Goal: Communication & Community: Answer question/provide support

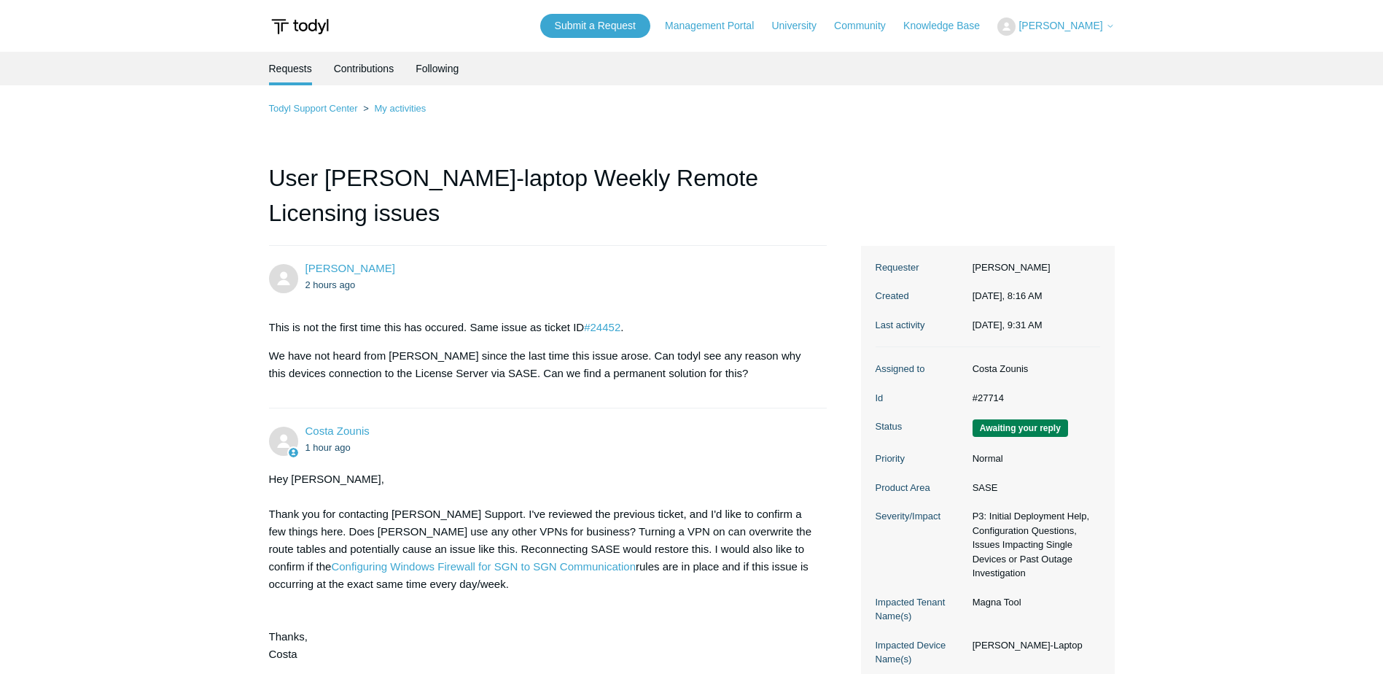
scroll to position [169, 0]
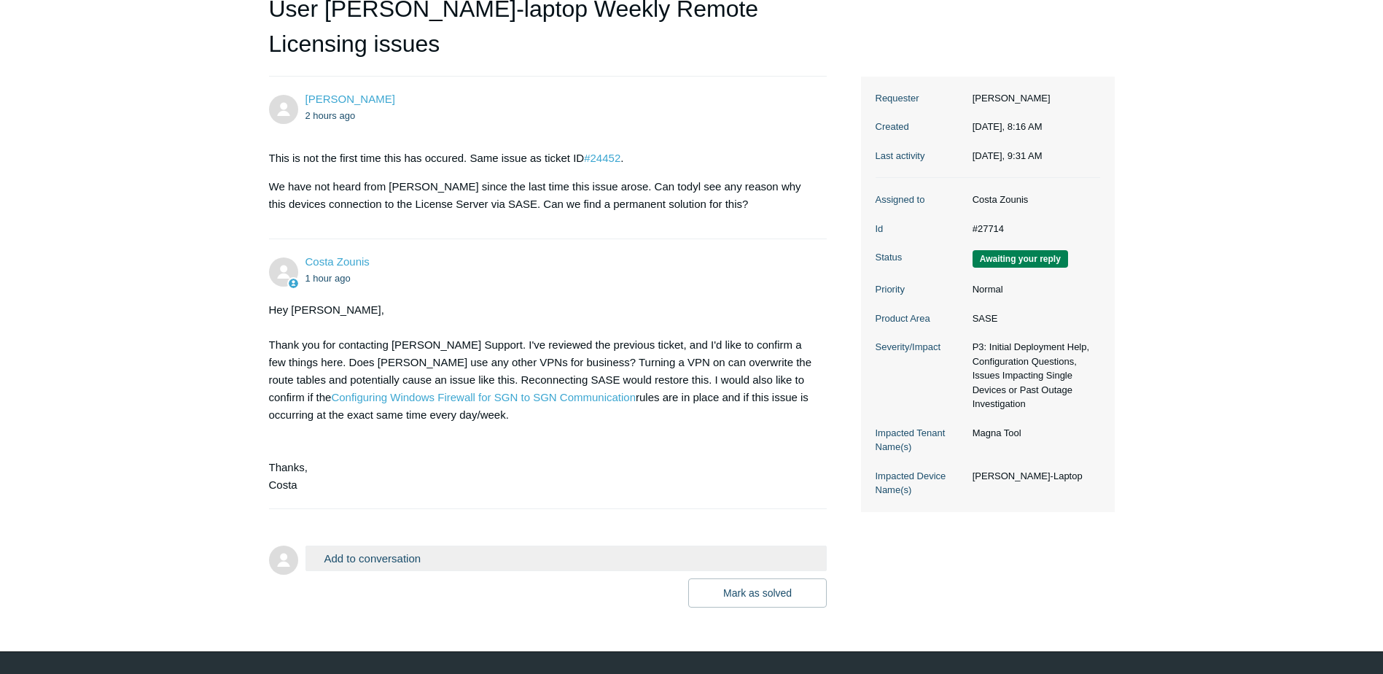
click at [508, 545] on button "Add to conversation" at bounding box center [567, 558] width 522 height 26
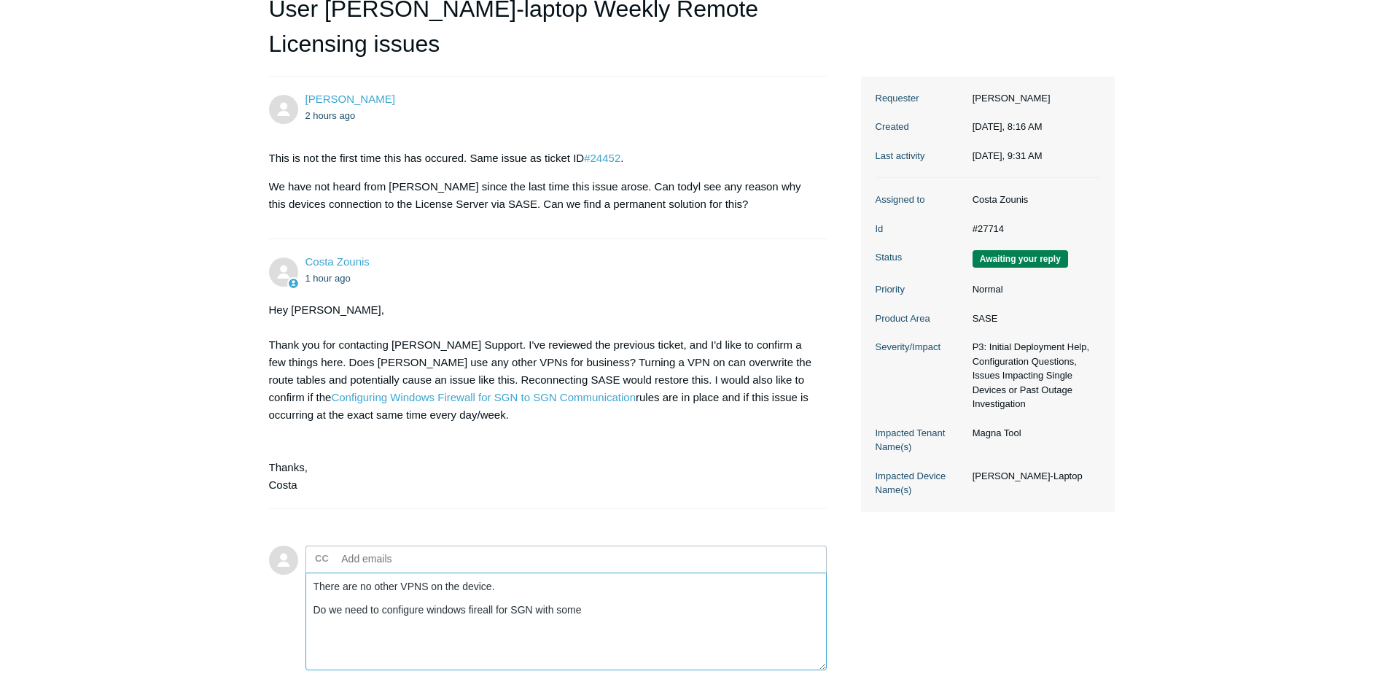
click at [593, 577] on textarea "There are no other VPNS on the device. Do we need to configure windows fireall …" at bounding box center [567, 621] width 522 height 98
click at [652, 572] on textarea "There are no other VPNS on the device. Do we need to configure windows fireall …" at bounding box center [567, 621] width 522 height 98
click at [650, 573] on textarea "There are no other VPNS on the device. Do we need to configure windows fireall …" at bounding box center [567, 621] width 522 height 98
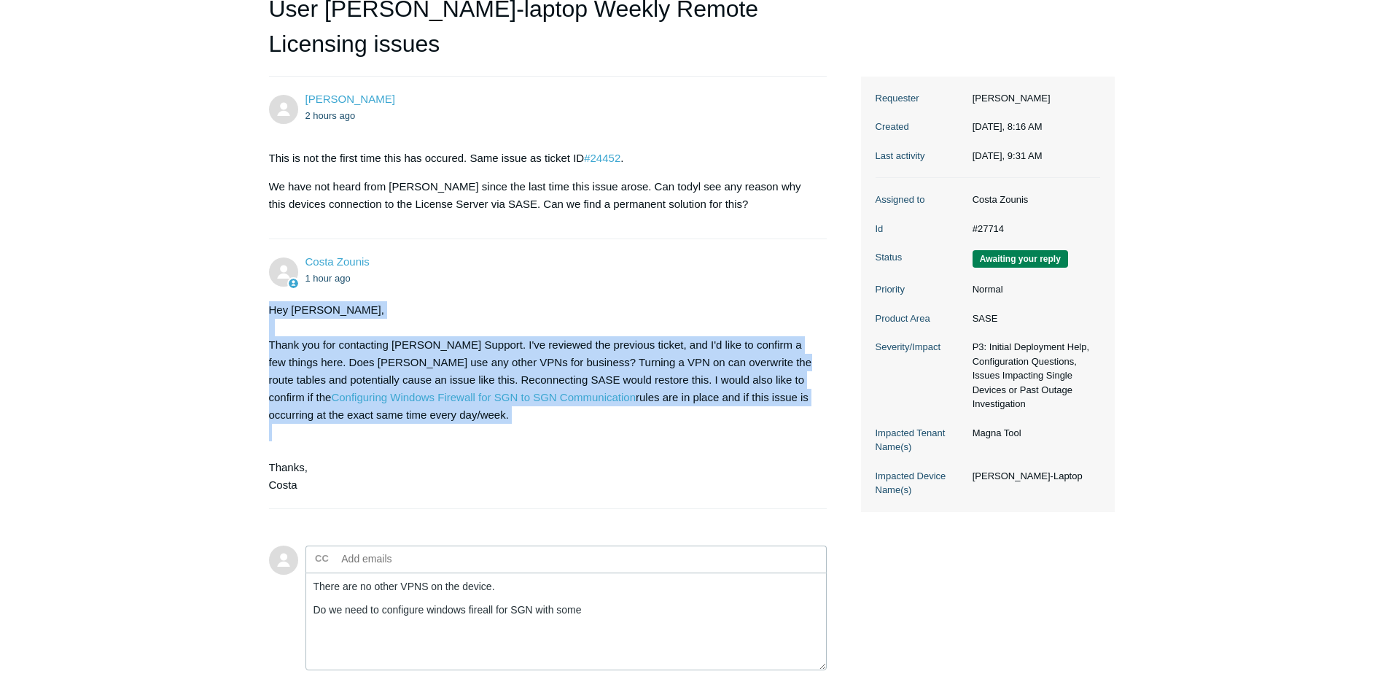
drag, startPoint x: 430, startPoint y: 367, endPoint x: 218, endPoint y: 281, distance: 228.1
click at [218, 281] on main "Requests Contributions Following Todyl Support Center My activities User Tim-la…" at bounding box center [691, 325] width 1383 height 885
drag, startPoint x: 292, startPoint y: 395, endPoint x: 206, endPoint y: 404, distance: 86.5
click at [292, 395] on div "Hey Victor, Thank you for contacting Todyl Support. I've reviewed the previous …" at bounding box center [541, 397] width 544 height 193
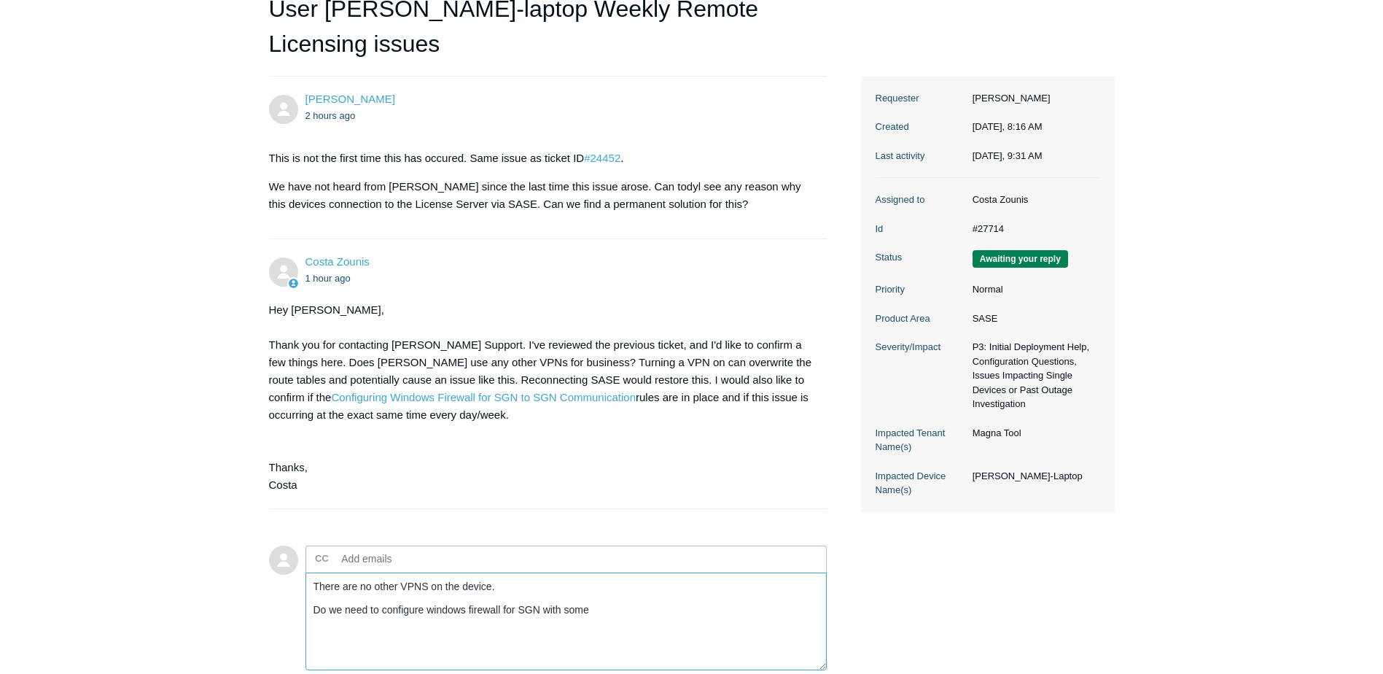
click at [497, 575] on textarea "There are no other VPNS on the device. Do we need to configure windows firewall…" at bounding box center [567, 621] width 522 height 98
type textarea "There are no other VPNS on the device. Do we need to configure windows firewall…"
click at [118, 402] on main "Requests Contributions Following Todyl Support Center My activities User Tim-la…" at bounding box center [691, 325] width 1383 height 885
click at [136, 185] on main "Requests Contributions Following Todyl Support Center My activities User Tim-la…" at bounding box center [691, 325] width 1383 height 885
click at [136, 187] on main "Requests Contributions Following Todyl Support Center My activities User Tim-la…" at bounding box center [691, 325] width 1383 height 885
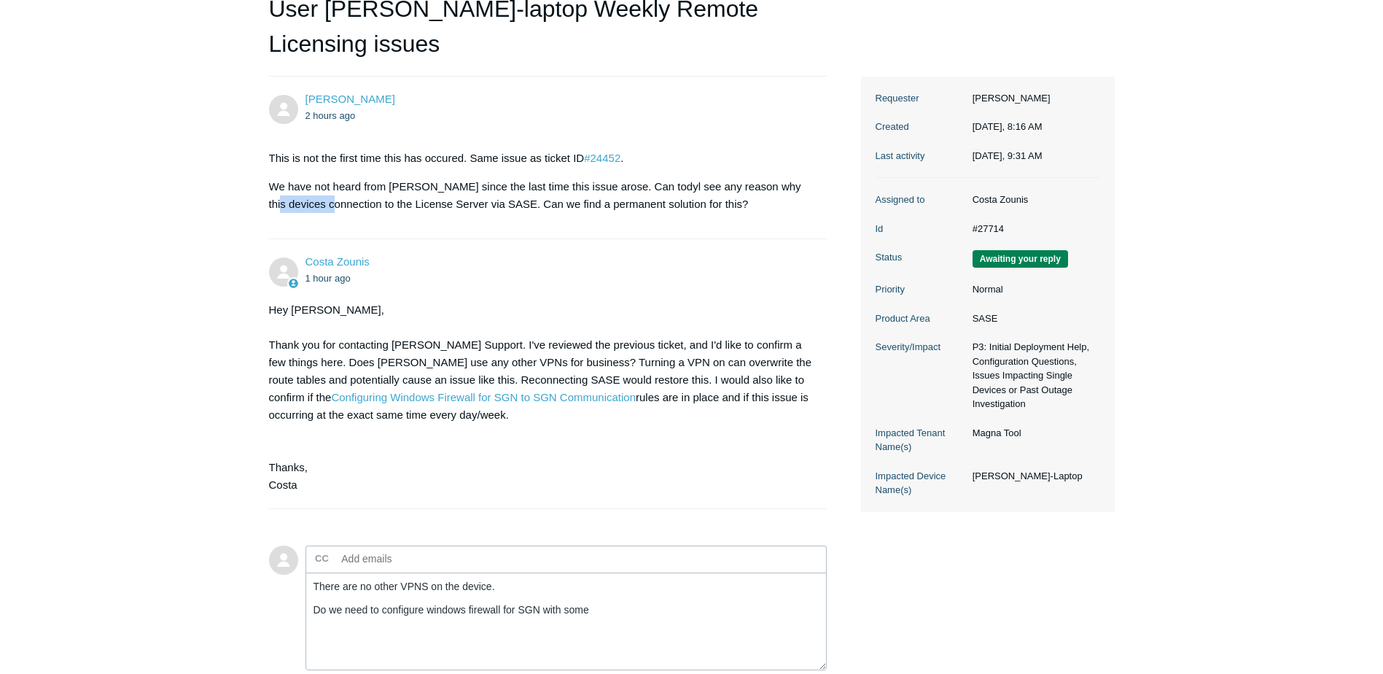
click at [136, 188] on main "Requests Contributions Following Todyl Support Center My activities User Tim-la…" at bounding box center [691, 325] width 1383 height 885
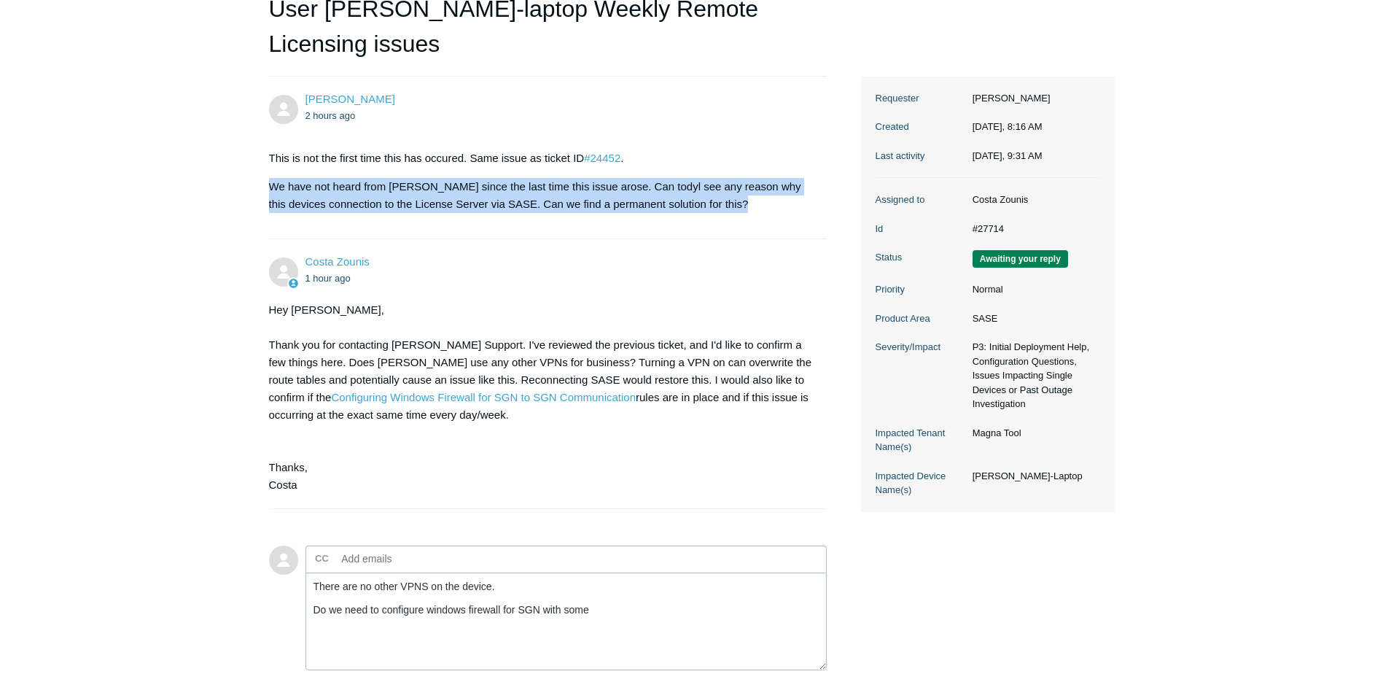
click at [136, 188] on main "Requests Contributions Following Todyl Support Center My activities User Tim-la…" at bounding box center [691, 325] width 1383 height 885
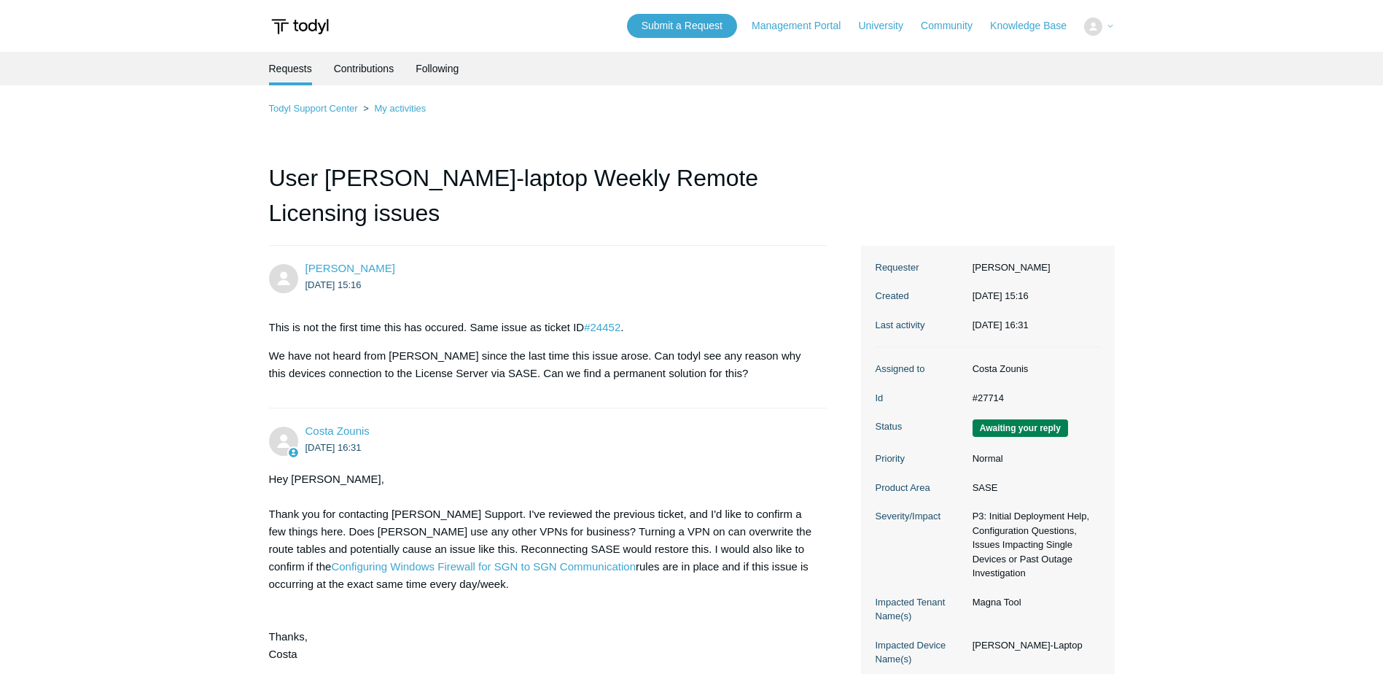
scroll to position [165, 0]
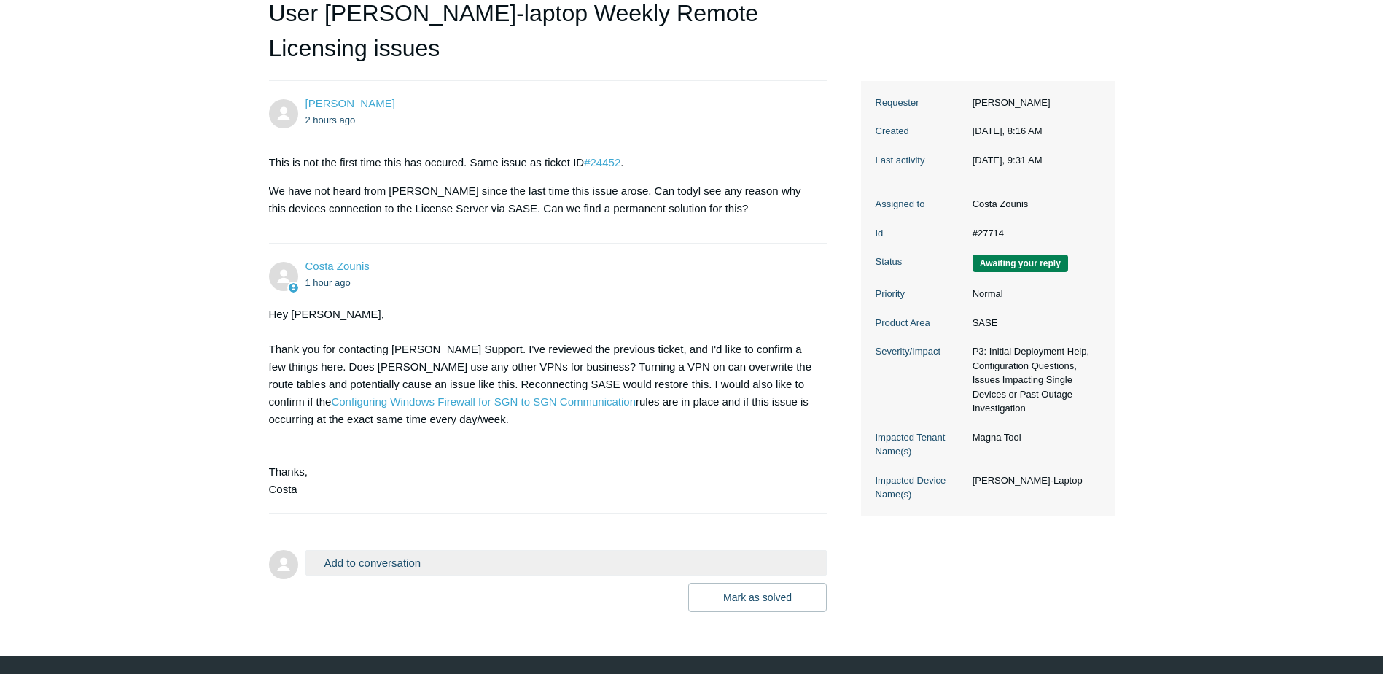
click at [396, 550] on button "Add to conversation" at bounding box center [567, 563] width 522 height 26
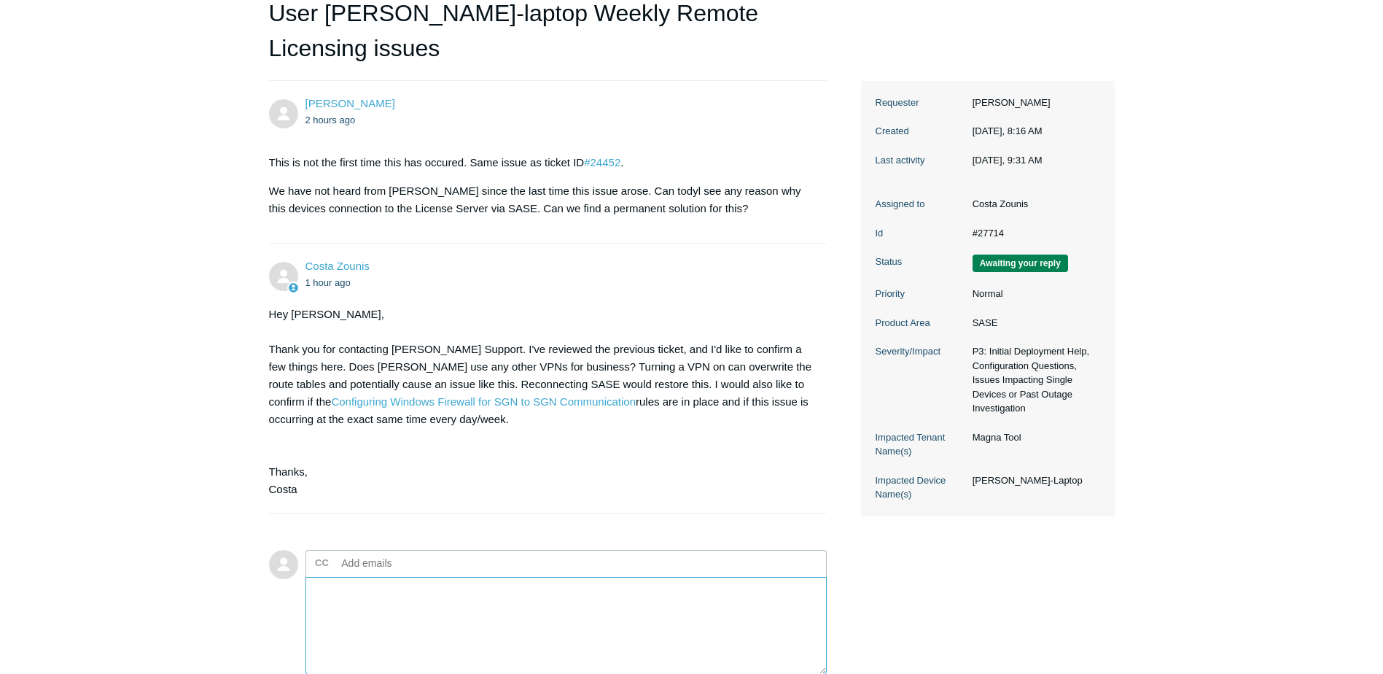
click at [380, 577] on textarea "Add your reply" at bounding box center [567, 626] width 522 height 98
click at [342, 577] on textarea "Add your reply" at bounding box center [567, 626] width 522 height 98
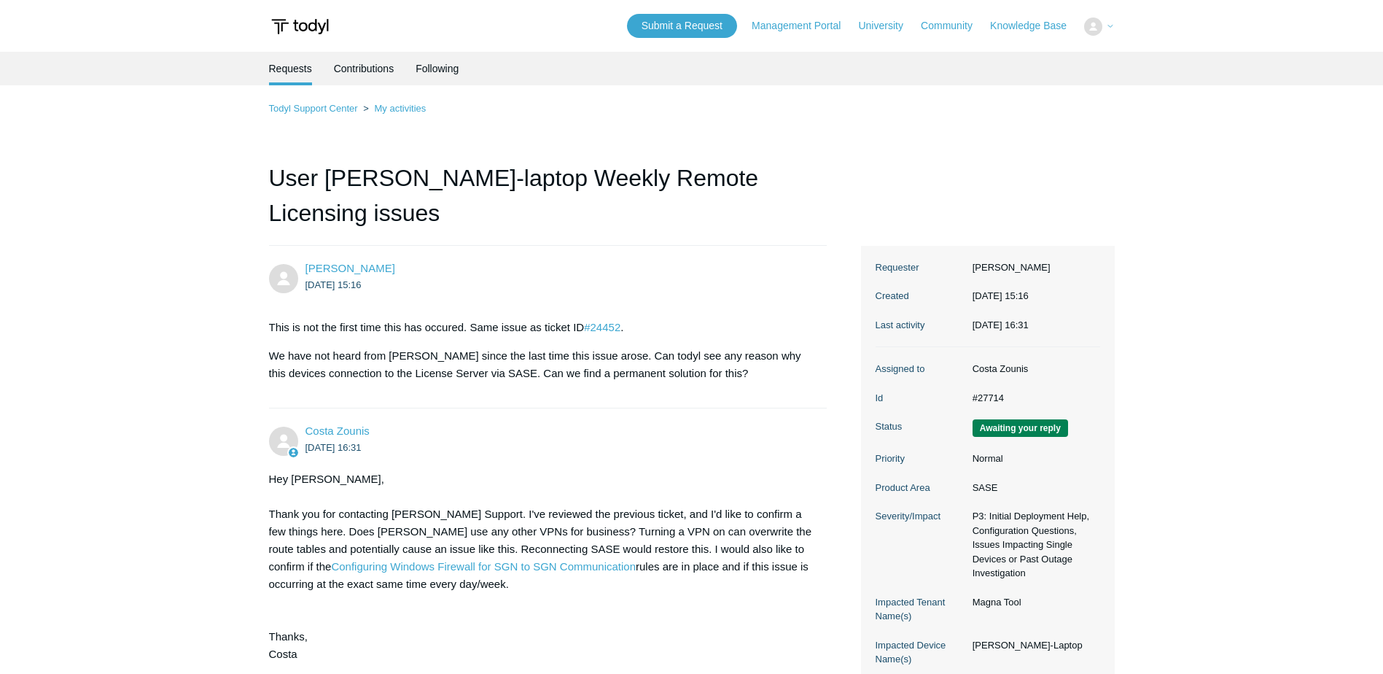
scroll to position [160, 0]
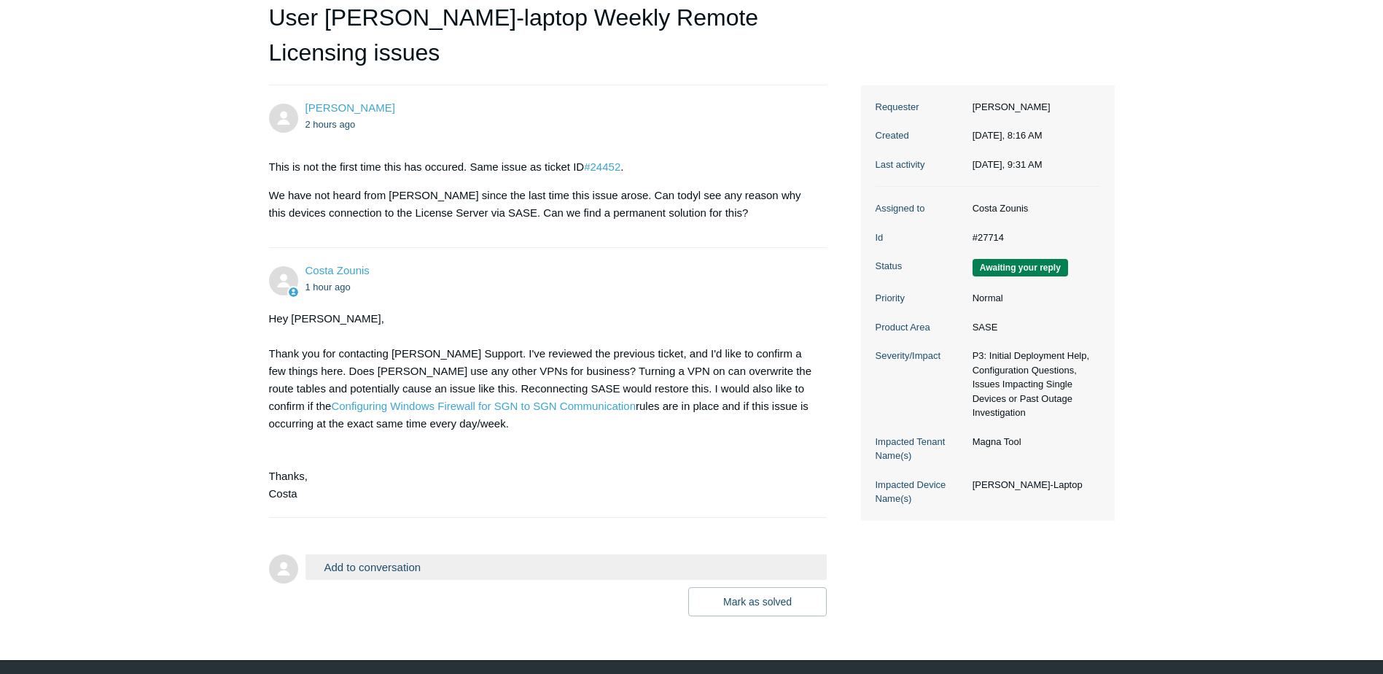
click at [438, 554] on button "Add to conversation" at bounding box center [567, 567] width 522 height 26
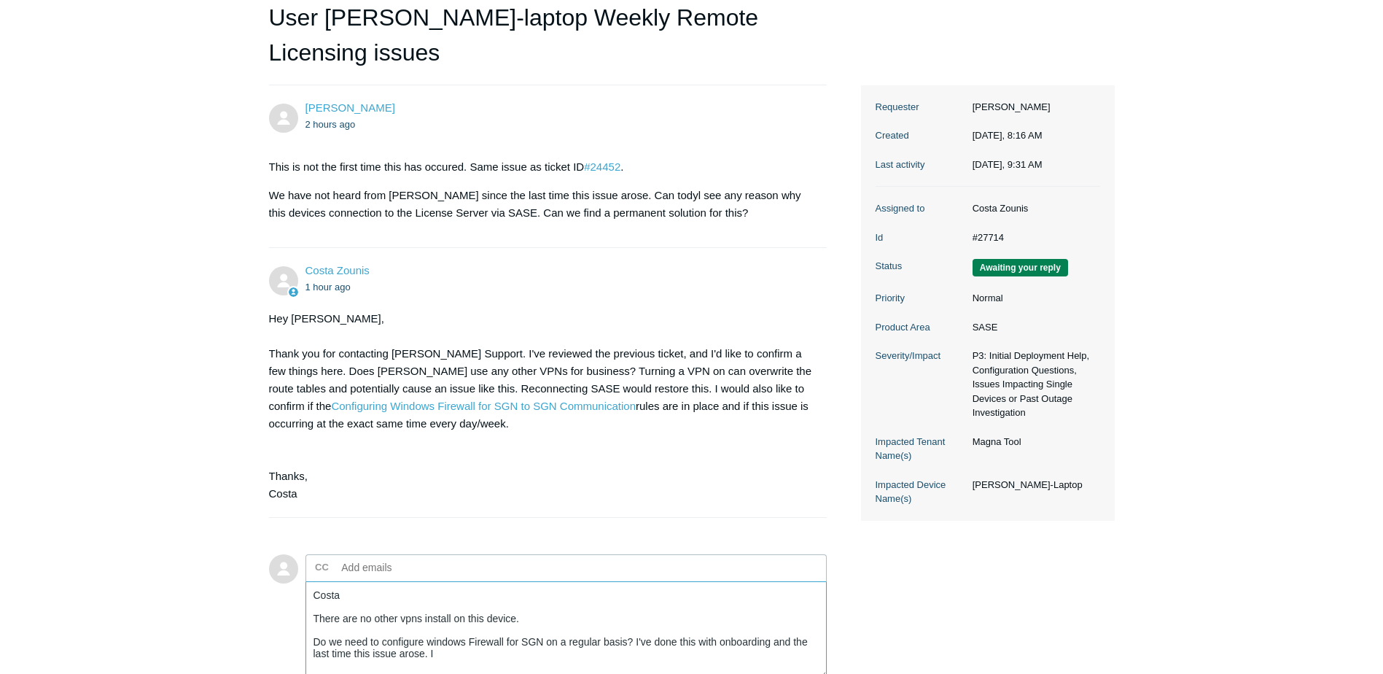
scroll to position [329, 0]
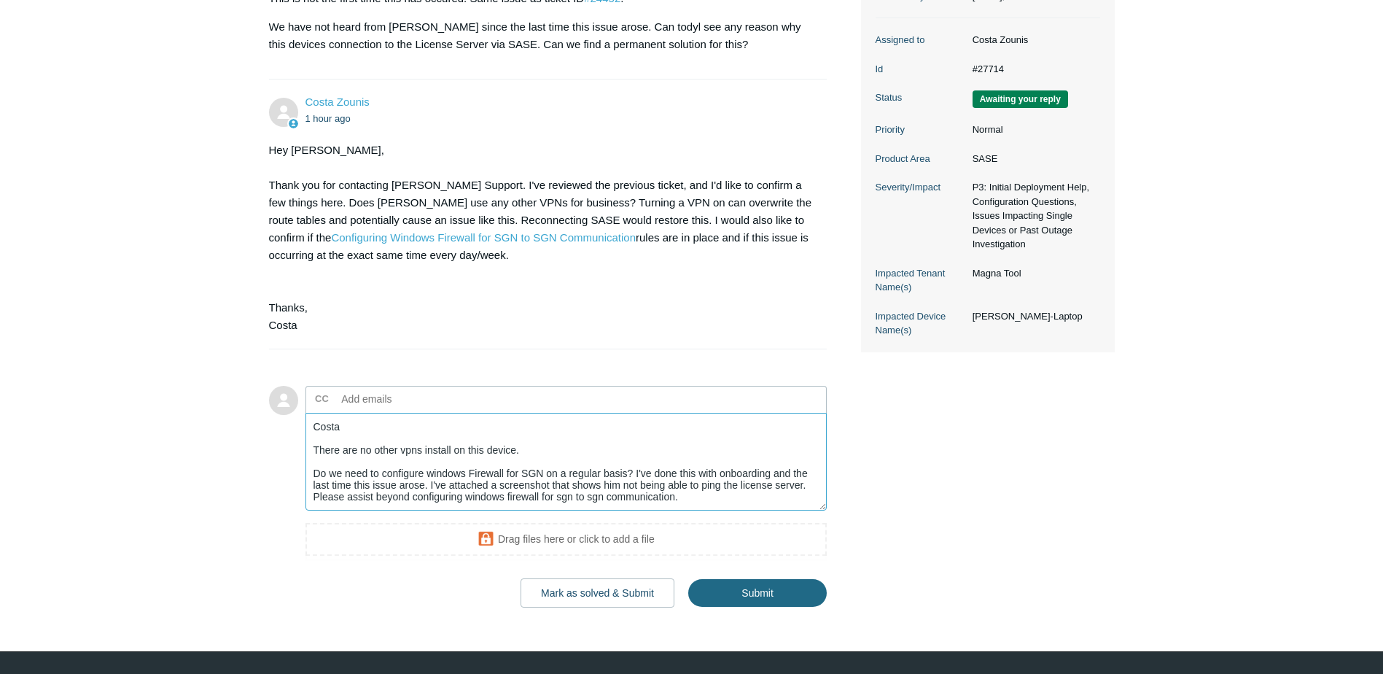
type textarea "Costa There are no other vpns install on this device. Do we need to configure w…"
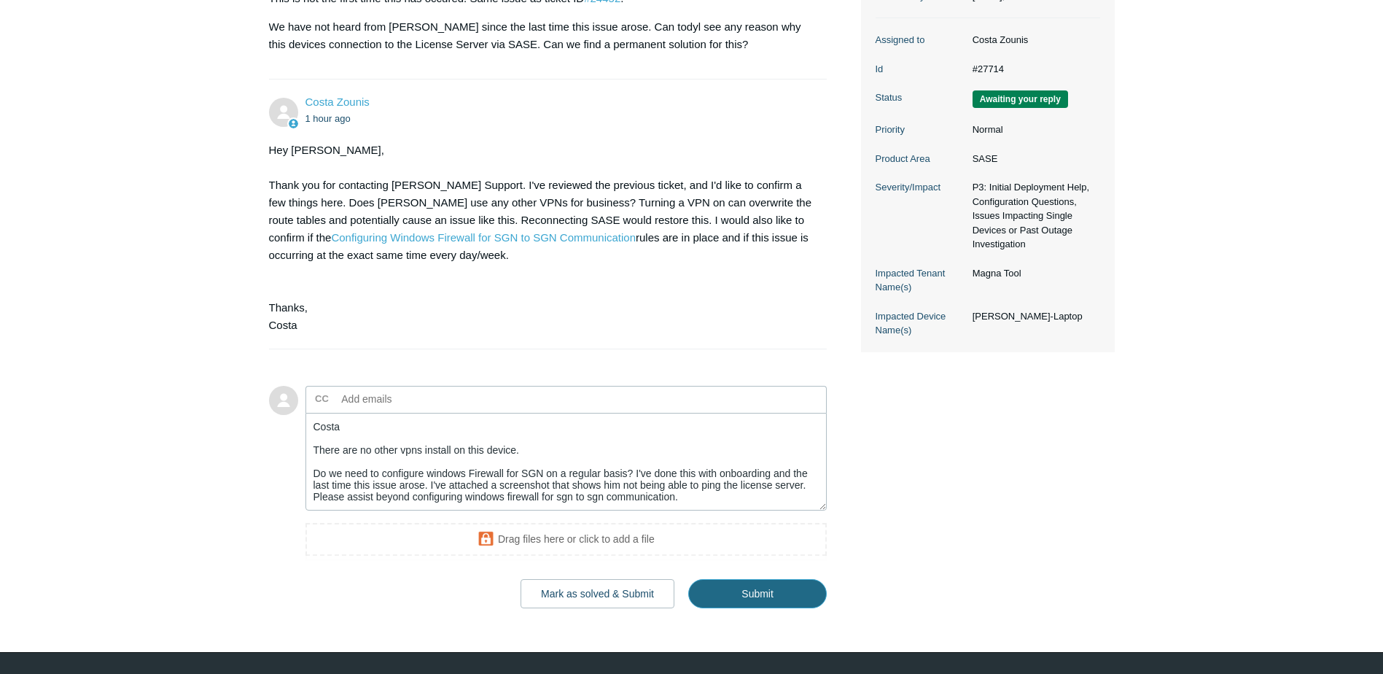
click at [742, 579] on input "Submit" at bounding box center [757, 593] width 139 height 29
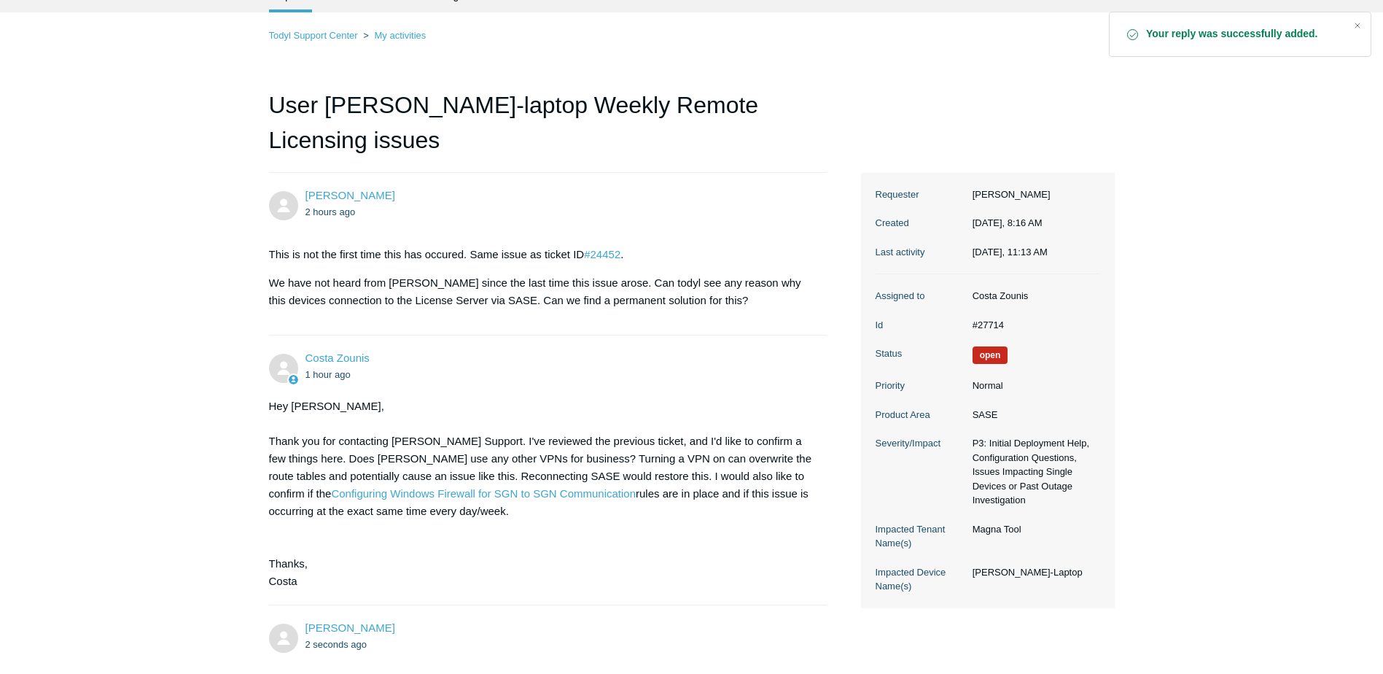
scroll to position [378, 0]
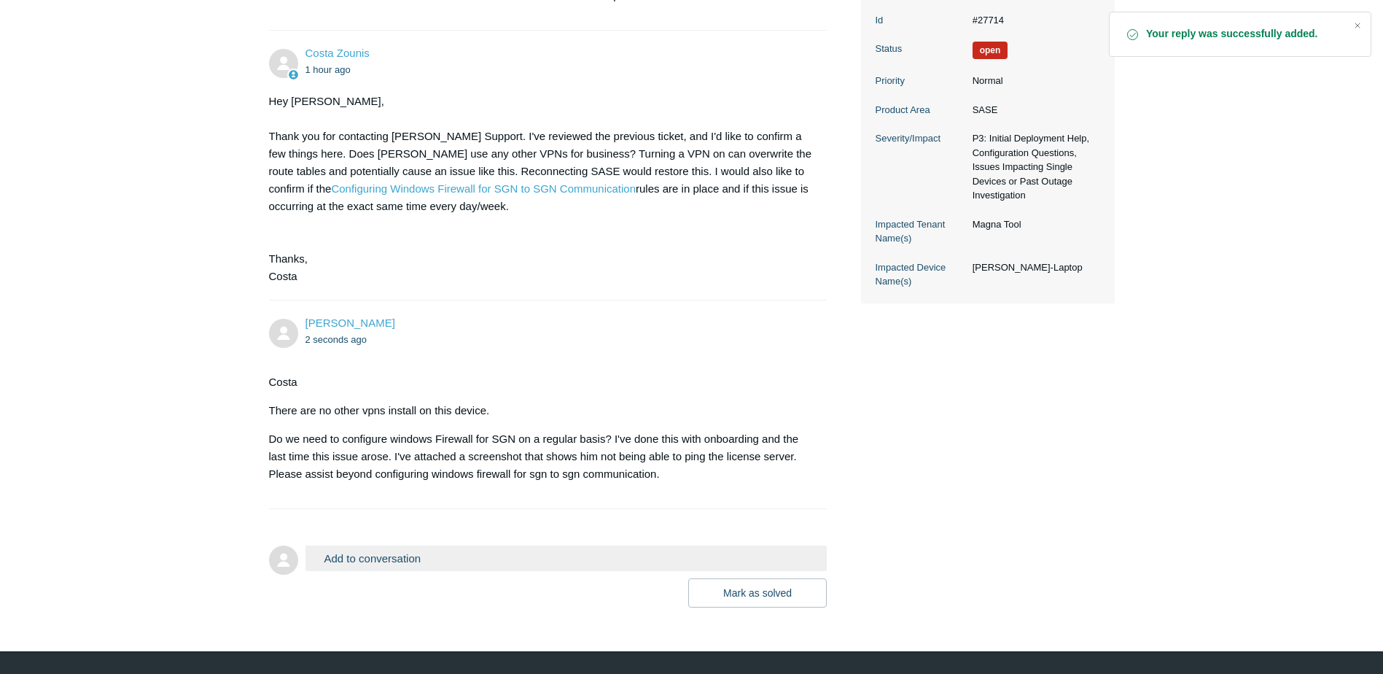
click at [467, 385] on div "Costa There are no other vpns install on this device. Do we need to configure w…" at bounding box center [541, 427] width 544 height 109
drag, startPoint x: 269, startPoint y: 397, endPoint x: 718, endPoint y: 399, distance: 448.5
click at [715, 430] on p "Do we need to configure windows Firewall for SGN on a regular basis? I've done …" at bounding box center [541, 456] width 544 height 53
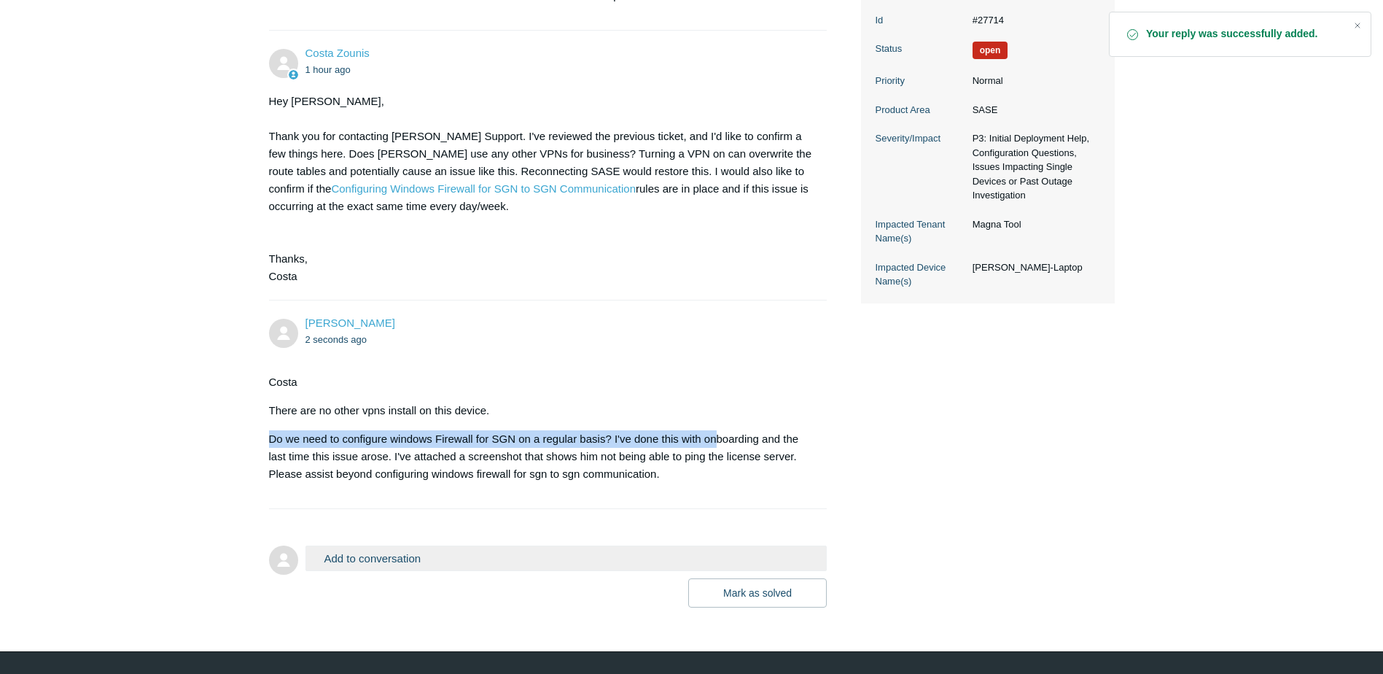
click at [758, 430] on p "Do we need to configure windows Firewall for SGN on a regular basis? I've done …" at bounding box center [541, 456] width 544 height 53
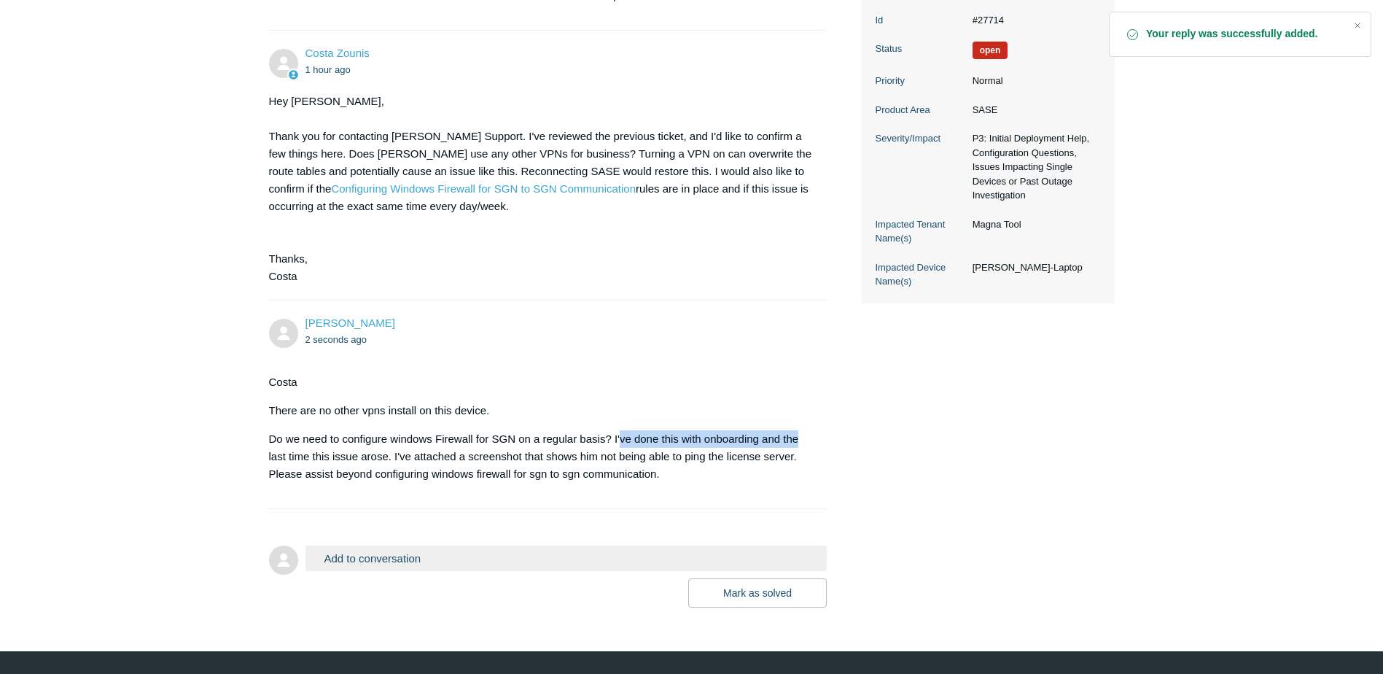
drag, startPoint x: 645, startPoint y: 403, endPoint x: 839, endPoint y: 406, distance: 194.7
click at [835, 405] on div "Victor Villanueva 2 hours ago This is not the first time this has occured. Same…" at bounding box center [692, 237] width 846 height 739
click at [885, 439] on div "Victor Villanueva 2 hours ago This is not the first time this has occured. Same…" at bounding box center [692, 237] width 846 height 739
click at [318, 443] on p "Do we need to configure windows Firewall for SGN on a regular basis? I've done …" at bounding box center [541, 456] width 544 height 53
drag, startPoint x: 377, startPoint y: 423, endPoint x: 444, endPoint y: 427, distance: 67.2
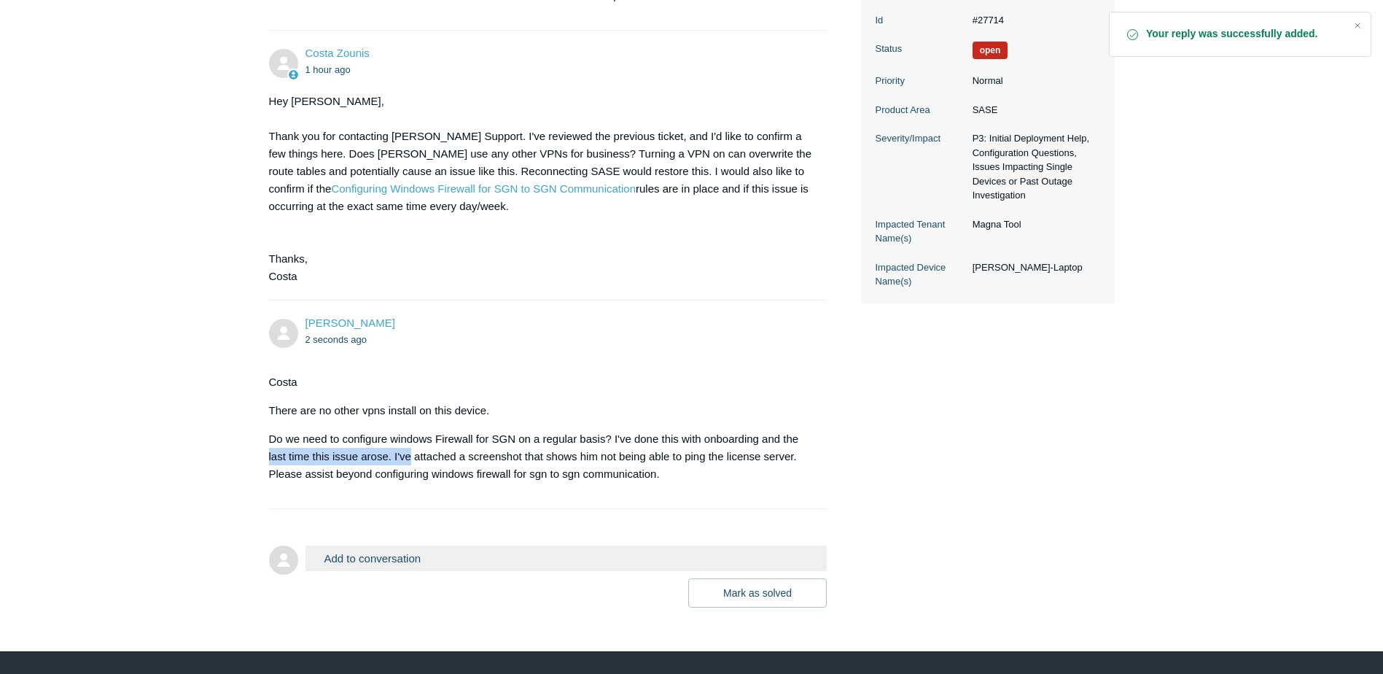
click at [443, 426] on main "Requests Contributions Following Todyl Support Center My activities User Tim-la…" at bounding box center [691, 140] width 1383 height 933
click at [465, 446] on p "Do we need to configure windows Firewall for SGN on a regular basis? I've done …" at bounding box center [541, 456] width 544 height 53
click at [461, 463] on li "Victor Villanueva 2 seconds ago Costa There are no other vpns install on this d…" at bounding box center [548, 404] width 559 height 209
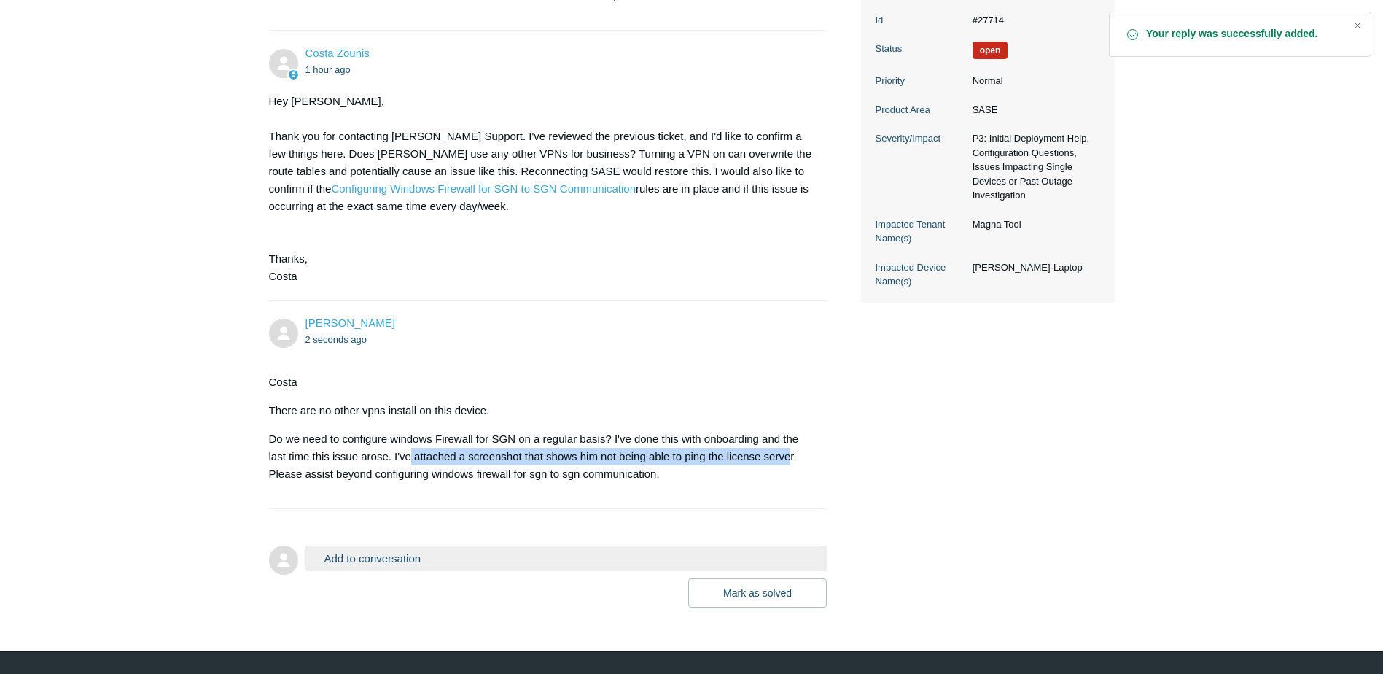
drag, startPoint x: 569, startPoint y: 420, endPoint x: 866, endPoint y: 437, distance: 297.3
click at [815, 428] on div "Victor Villanueva 2 seconds ago Costa There are no other vpns install on this d…" at bounding box center [548, 404] width 559 height 179
click at [912, 448] on div "Victor Villanueva 2 hours ago This is not the first time this has occured. Same…" at bounding box center [692, 237] width 846 height 739
drag, startPoint x: 909, startPoint y: 459, endPoint x: 782, endPoint y: 467, distance: 127.9
click at [908, 463] on div "Victor Villanueva 2 hours ago This is not the first time this has occured. Same…" at bounding box center [692, 237] width 846 height 739
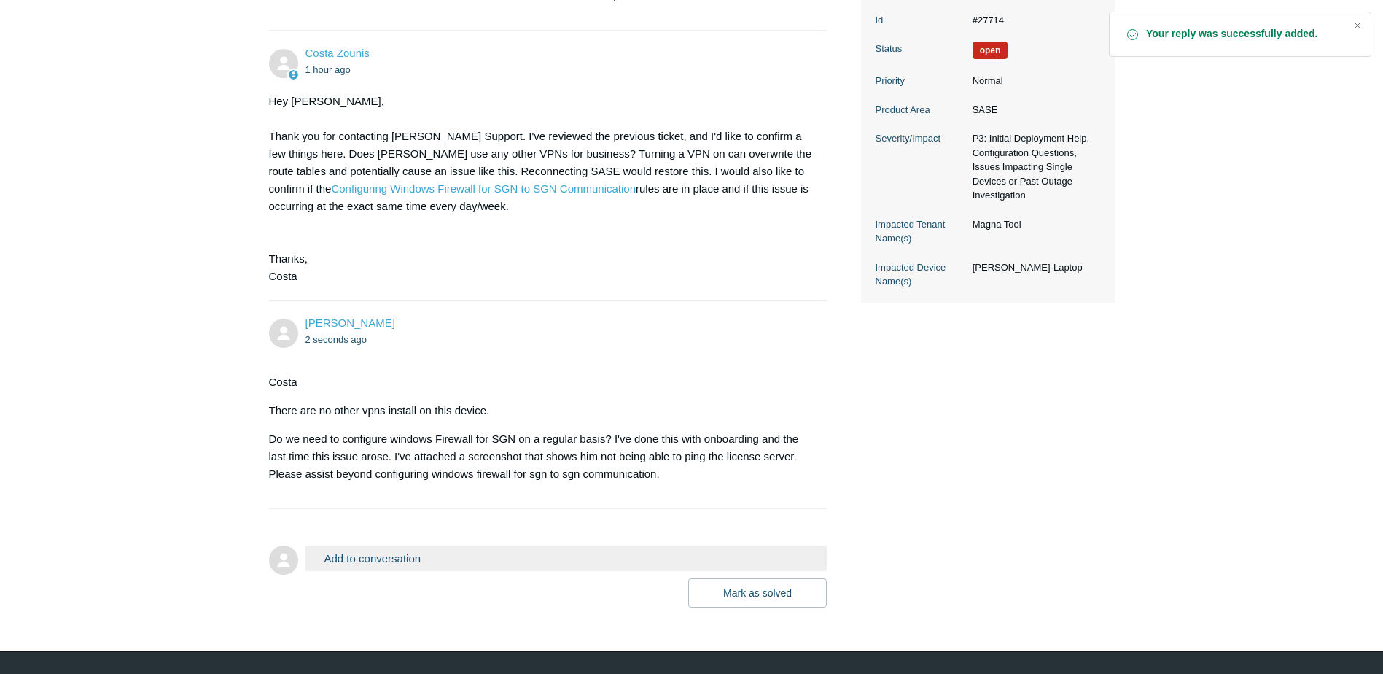
drag, startPoint x: 656, startPoint y: 438, endPoint x: 667, endPoint y: 441, distance: 11.3
click at [665, 440] on p "Do we need to configure windows Firewall for SGN on a regular basis? I've done …" at bounding box center [541, 456] width 544 height 53
drag, startPoint x: 428, startPoint y: 469, endPoint x: 438, endPoint y: 467, distance: 9.6
click at [429, 469] on li "Victor Villanueva 2 seconds ago Costa There are no other vpns install on this d…" at bounding box center [548, 404] width 559 height 209
click at [661, 437] on p "Do we need to configure windows Firewall for SGN on a regular basis? I've done …" at bounding box center [541, 456] width 544 height 53
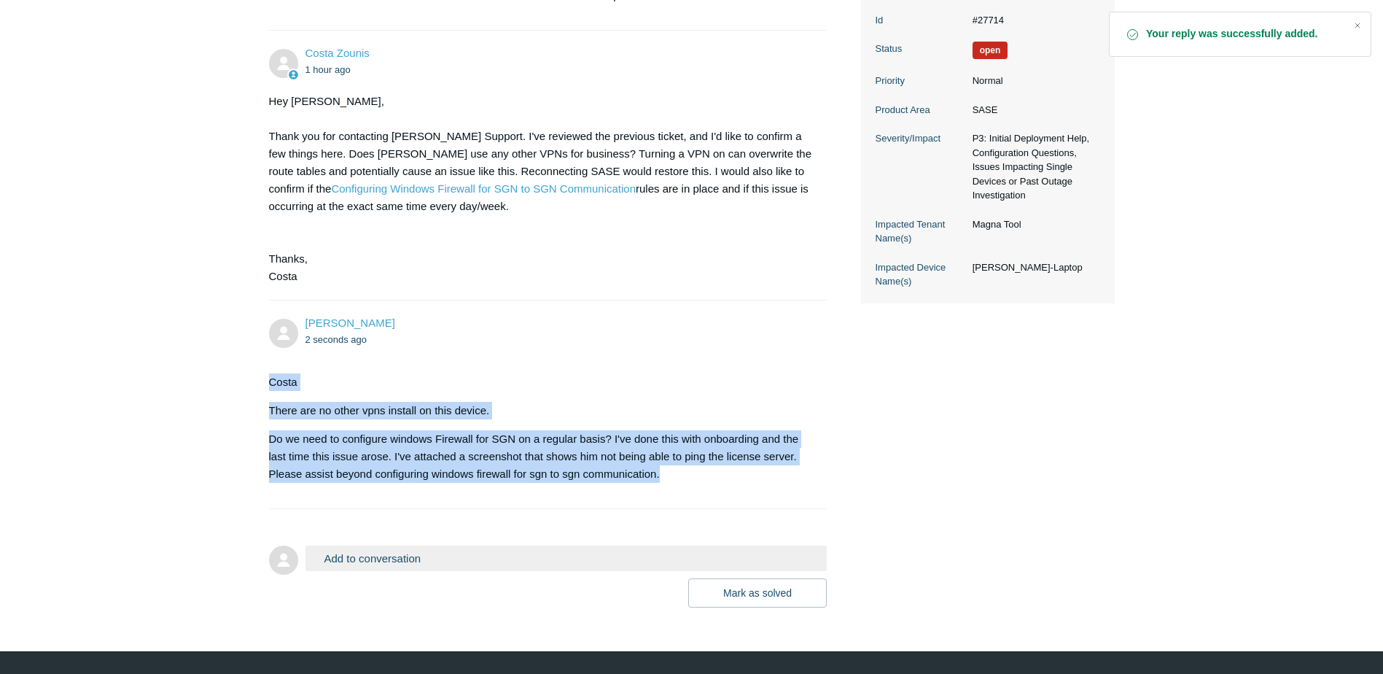
drag, startPoint x: 661, startPoint y: 440, endPoint x: 251, endPoint y: 329, distance: 425.5
click at [248, 325] on main "Requests Contributions Following Todyl Support Center My activities User Tim-la…" at bounding box center [691, 140] width 1383 height 933
click at [381, 545] on button "Add to conversation" at bounding box center [567, 558] width 522 height 26
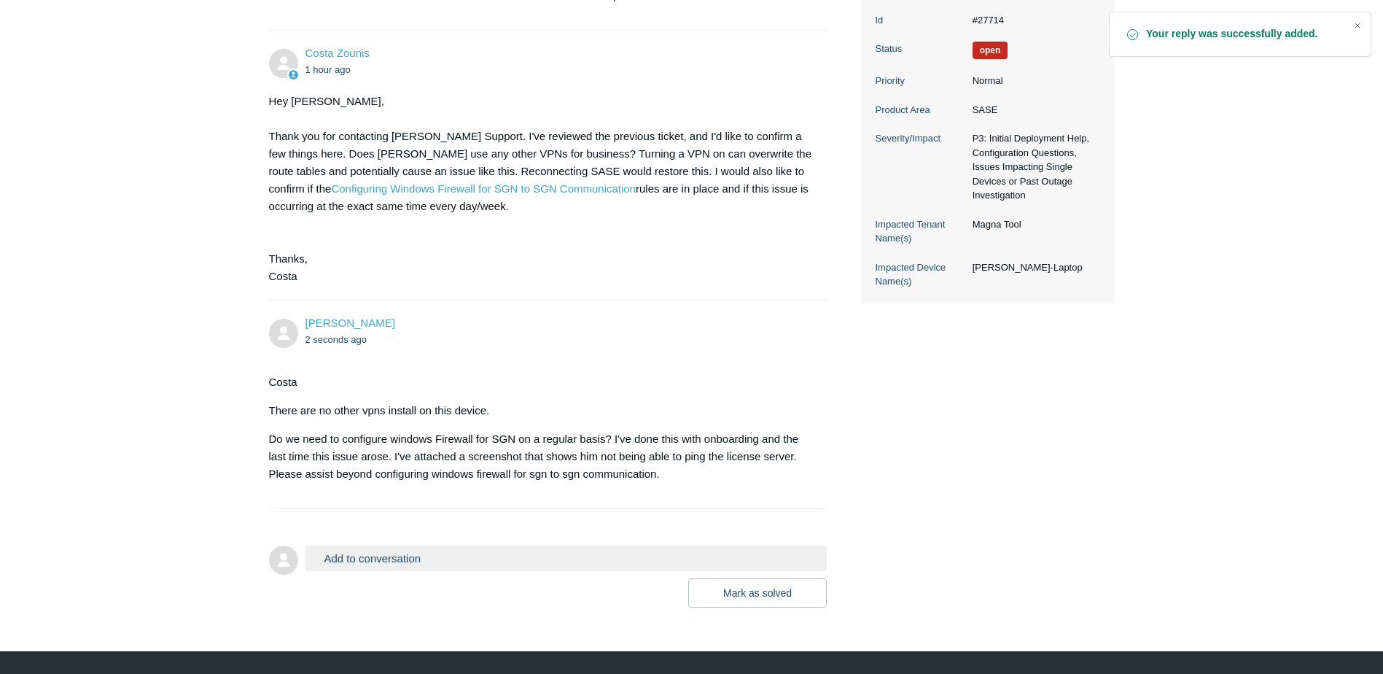
click at [0, 0] on input "text" at bounding box center [0, 0] width 0 height 0
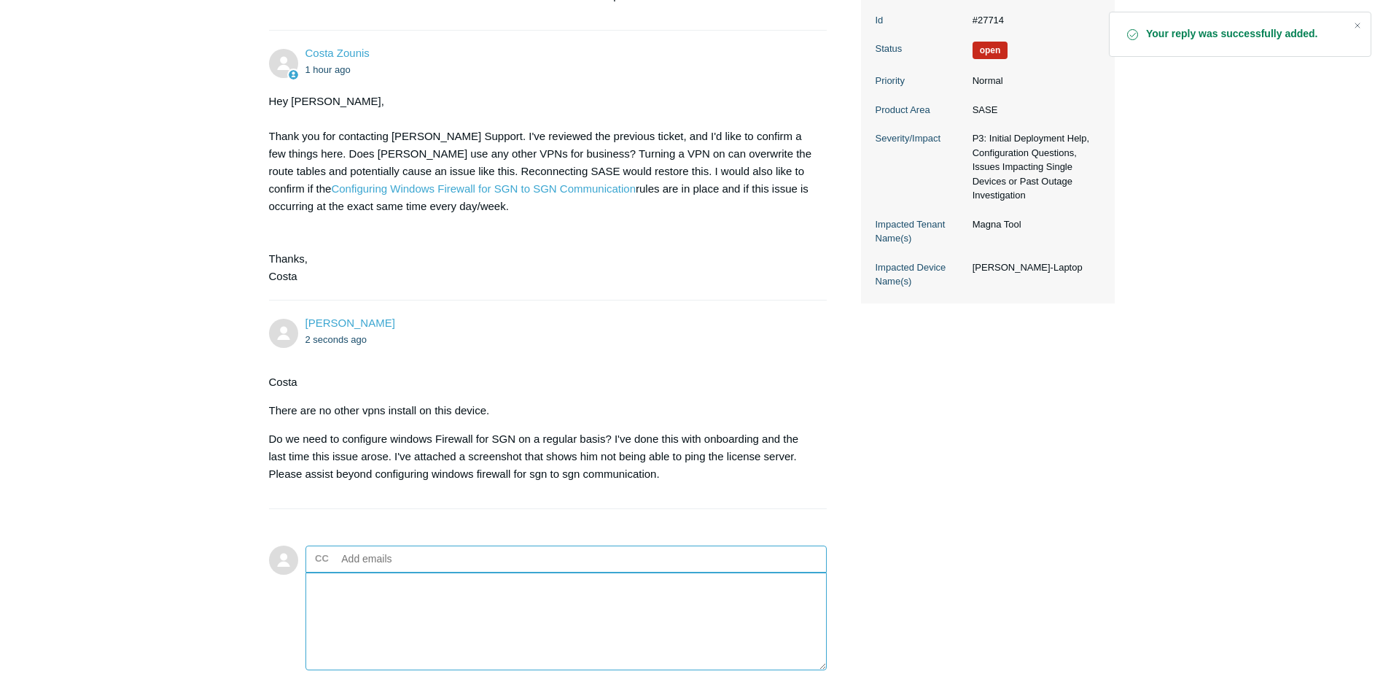
click at [376, 572] on textarea "Add your reply" at bounding box center [567, 621] width 522 height 98
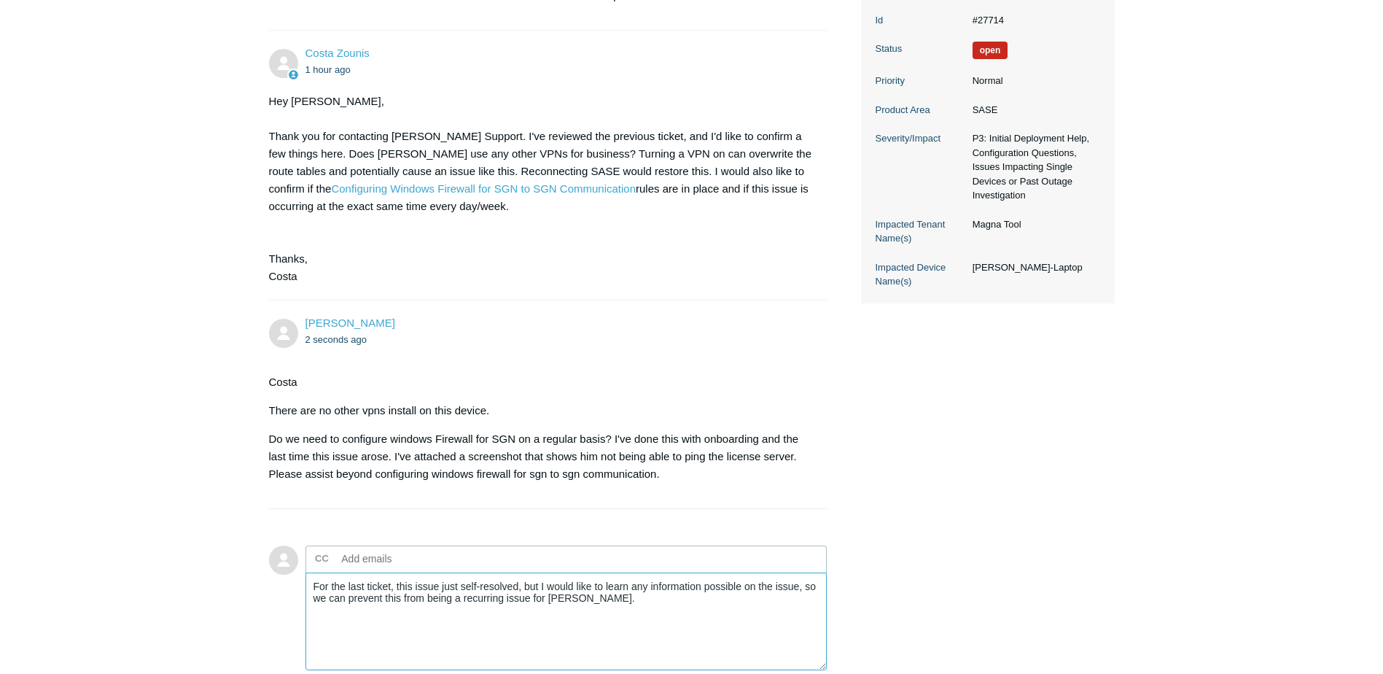
scroll to position [537, 0]
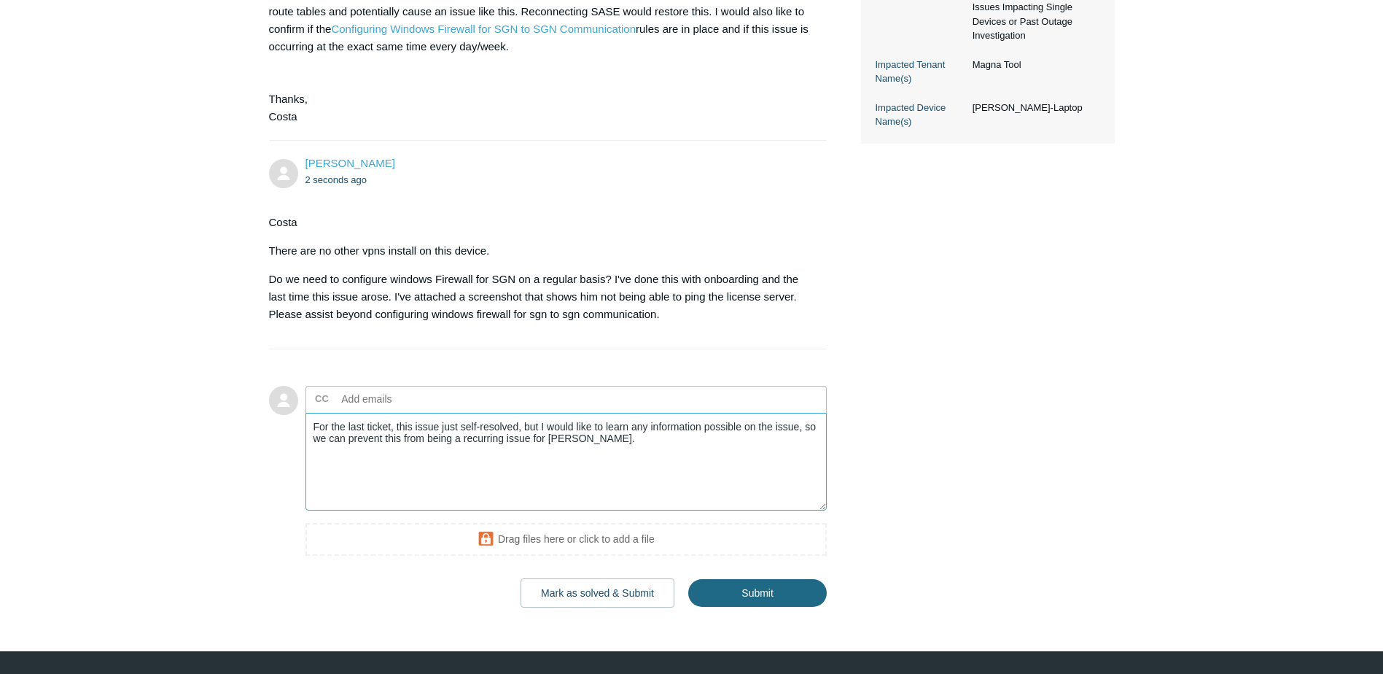
type textarea "For the last ticket, this issue just self-resolved, but I would like to learn a…"
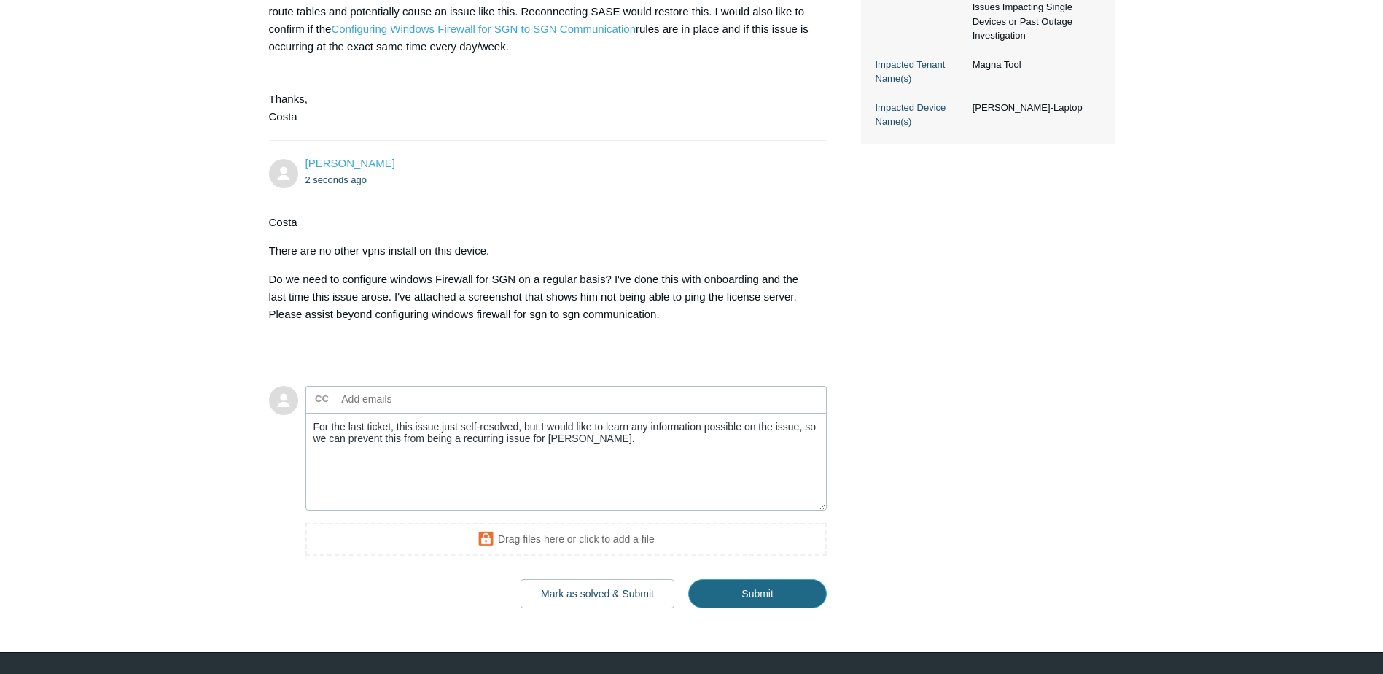
click at [756, 579] on input "Submit" at bounding box center [757, 593] width 139 height 29
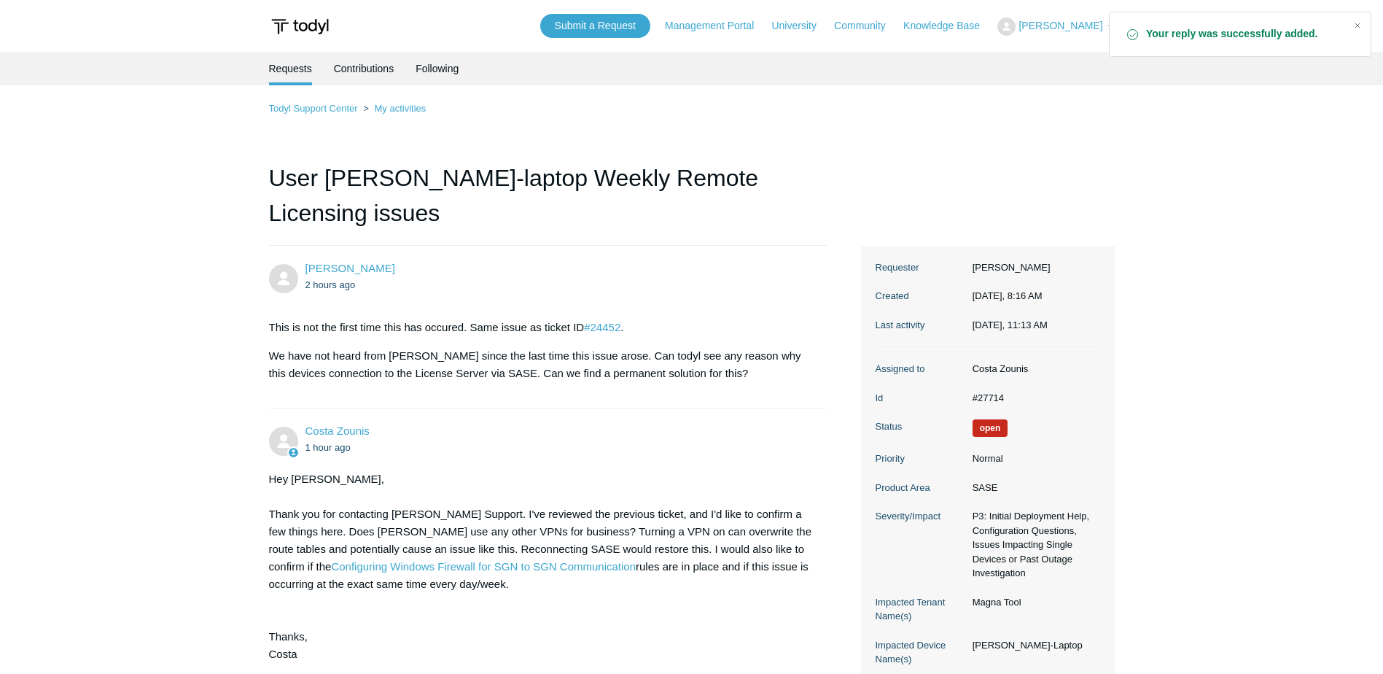
scroll to position [438, 0]
